Goal: Task Accomplishment & Management: Manage account settings

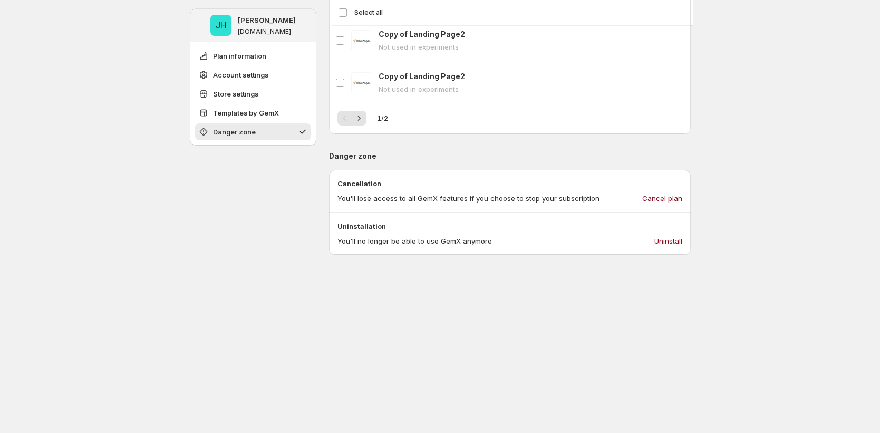
scroll to position [500, 0]
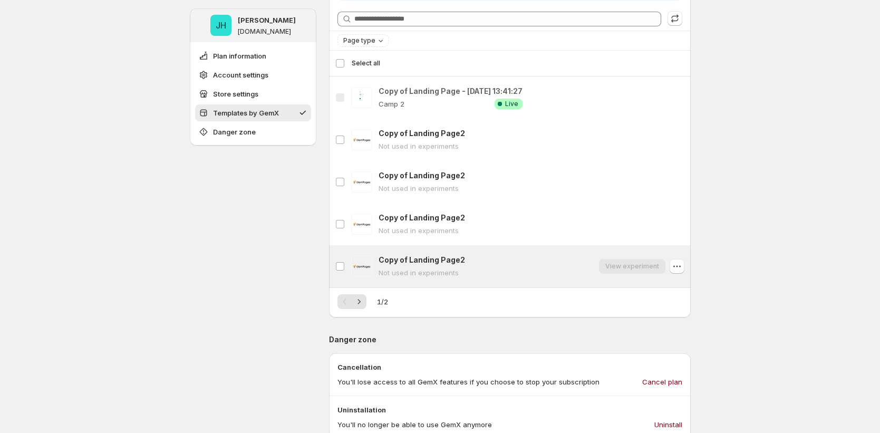
click at [629, 269] on div "View experiment" at bounding box center [632, 266] width 66 height 15
click at [476, 268] on div "Copy of Landing Page2 Not used in experiments View experiment" at bounding box center [532, 266] width 306 height 23
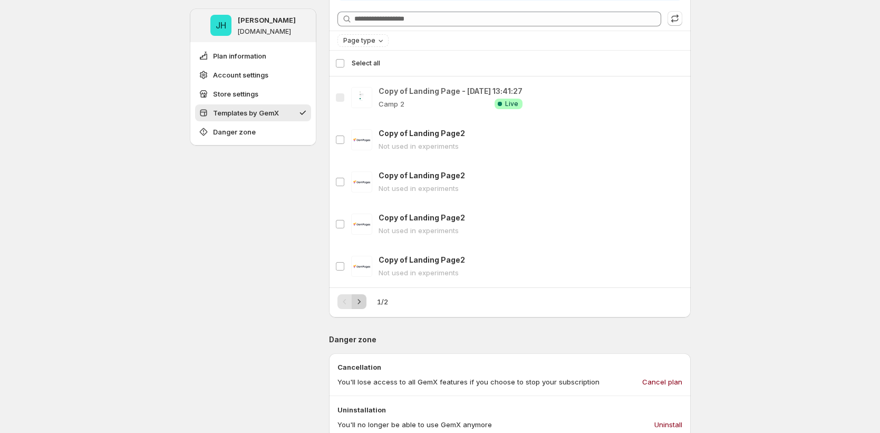
click at [364, 305] on icon "Next" at bounding box center [359, 301] width 11 height 11
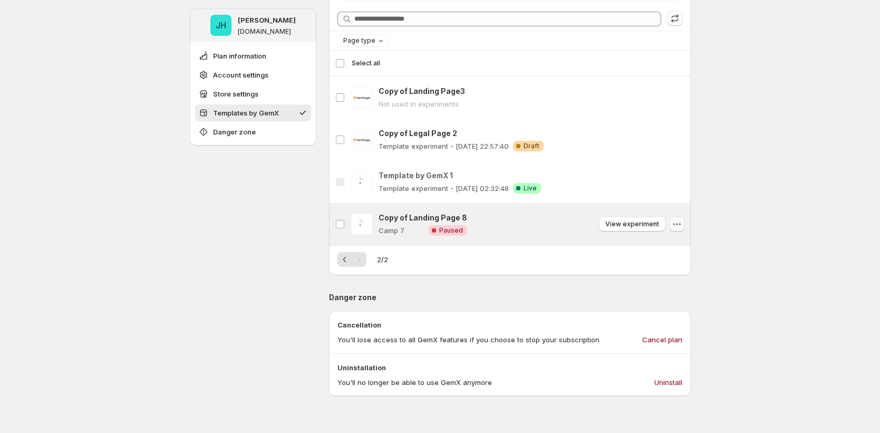
click at [683, 222] on icon "button" at bounding box center [677, 224] width 11 height 11
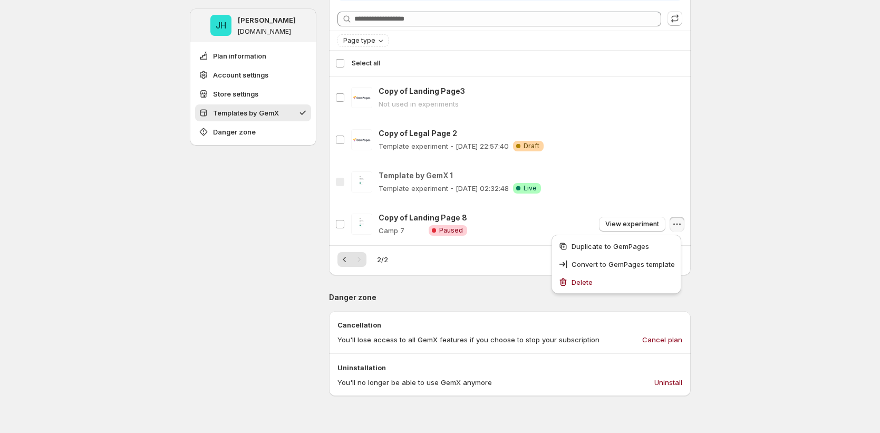
click at [754, 235] on div "**********" at bounding box center [440, 112] width 880 height 1225
click at [350, 261] on icon "Previous" at bounding box center [345, 259] width 11 height 11
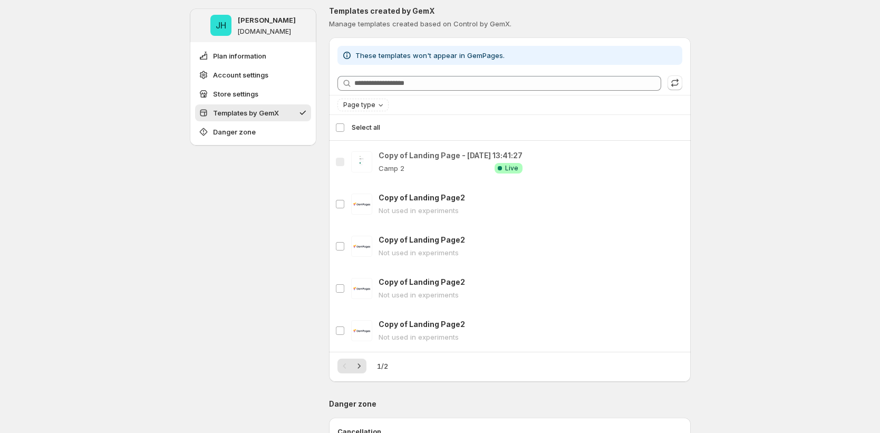
scroll to position [435, 0]
click at [353, 103] on span "Page type" at bounding box center [359, 106] width 32 height 8
click at [366, 124] on span "Landing page" at bounding box center [382, 126] width 45 height 8
click at [378, 127] on span "Landing page" at bounding box center [382, 126] width 45 height 8
click at [376, 137] on span "Home page" at bounding box center [379, 138] width 38 height 8
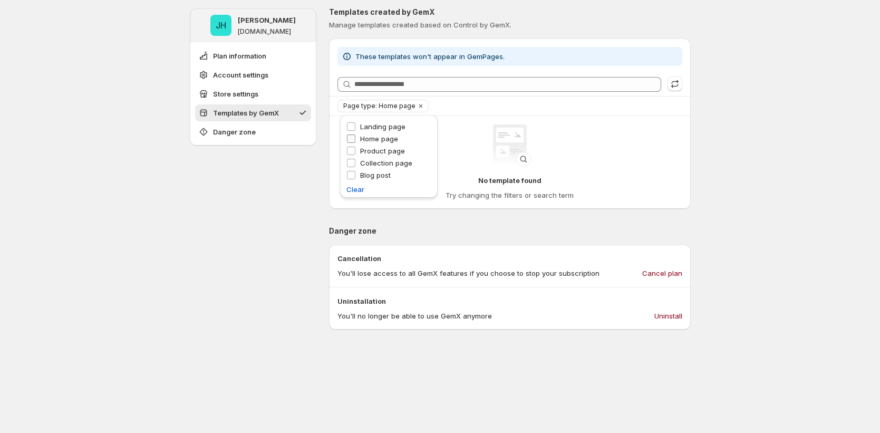
click at [388, 134] on span "Home page" at bounding box center [379, 138] width 38 height 8
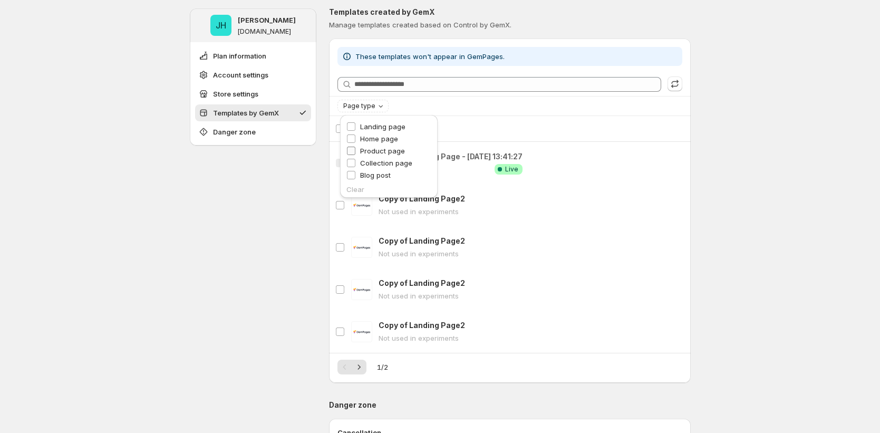
click at [384, 150] on span "Product page" at bounding box center [382, 151] width 45 height 8
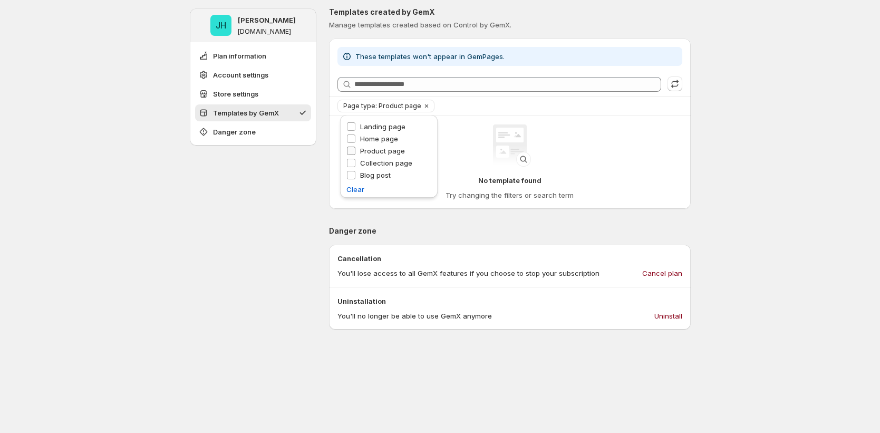
click at [380, 151] on span "Product page" at bounding box center [382, 151] width 45 height 8
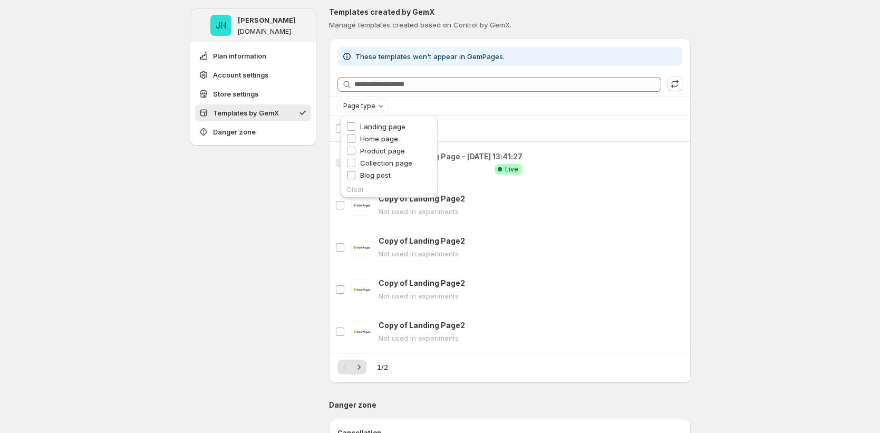
click at [377, 176] on span "Blog post" at bounding box center [375, 175] width 31 height 8
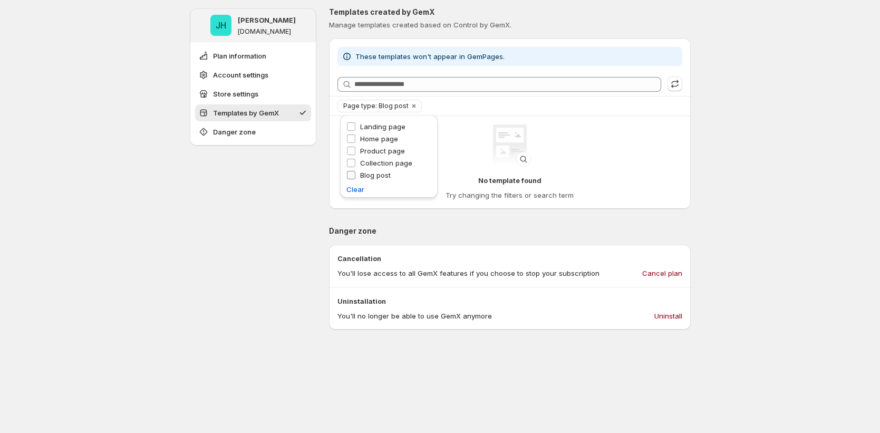
click at [383, 172] on span "Blog post" at bounding box center [375, 175] width 31 height 8
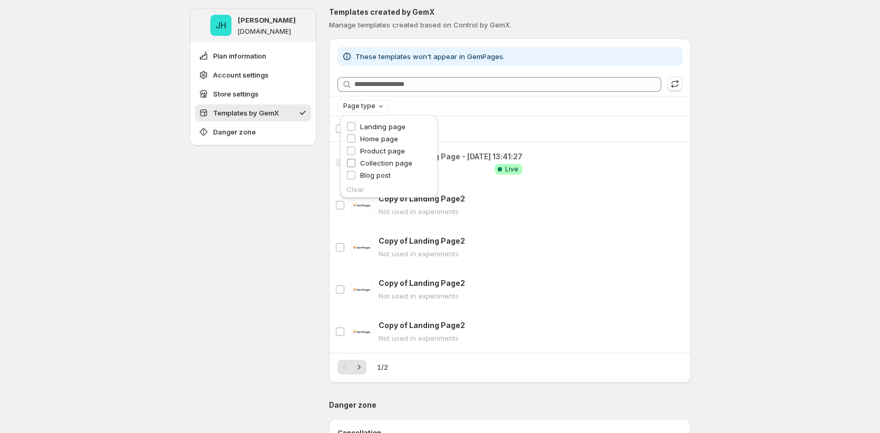
click at [387, 158] on span "Collection page" at bounding box center [386, 163] width 52 height 11
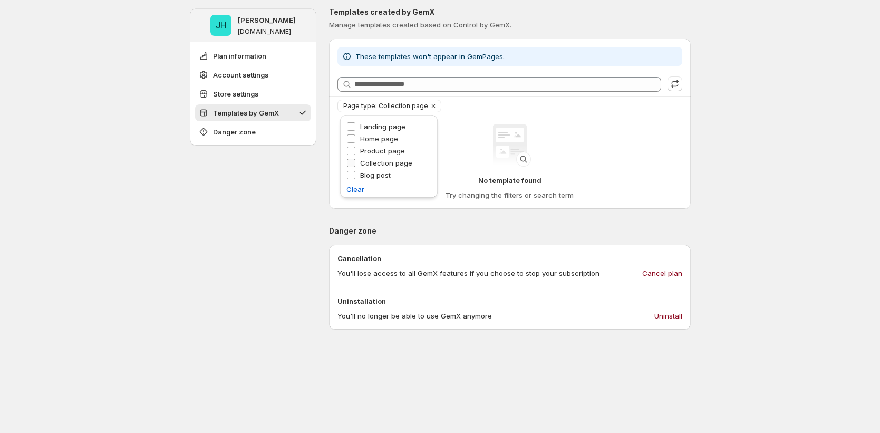
click at [372, 161] on span "Collection page" at bounding box center [386, 163] width 52 height 8
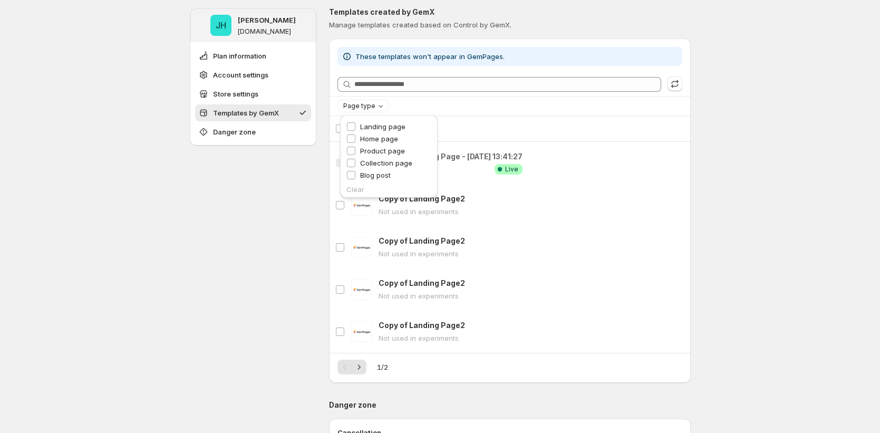
click at [441, 108] on div "Page type" at bounding box center [510, 106] width 345 height 13
click at [343, 127] on div "Select all 5 templates Select all" at bounding box center [509, 128] width 349 height 25
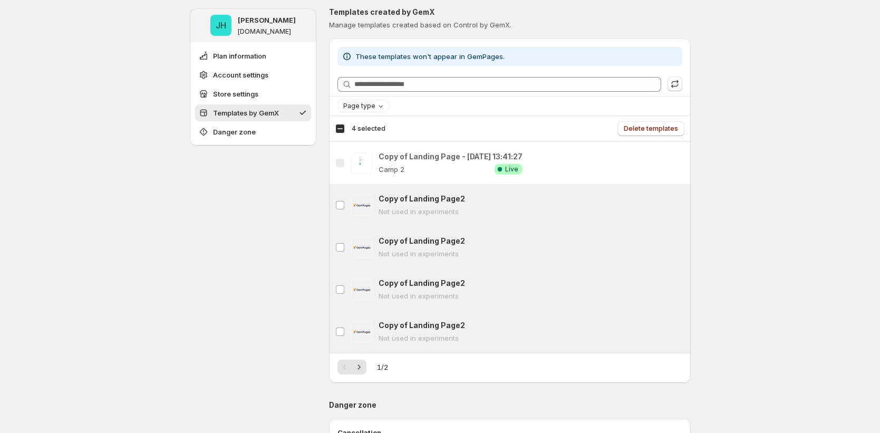
click at [341, 125] on div "Select all 5 templates 4 selected" at bounding box center [360, 128] width 50 height 9
